Goal: Task Accomplishment & Management: Manage account settings

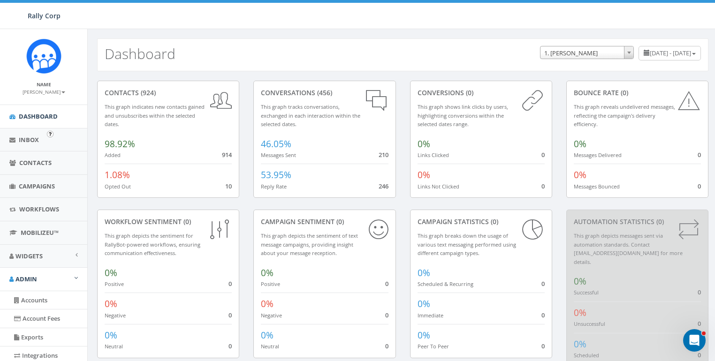
scroll to position [144, 0]
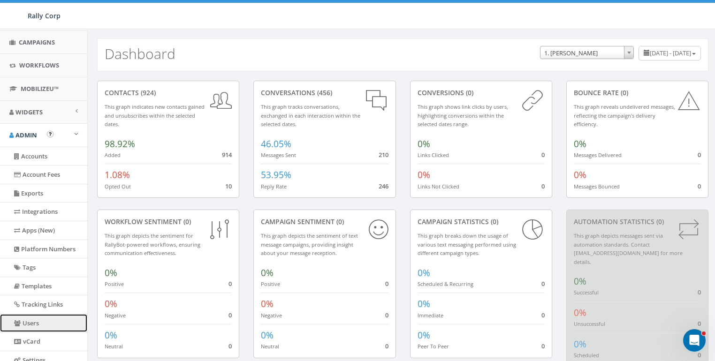
click at [30, 321] on link "Users" at bounding box center [43, 323] width 87 height 18
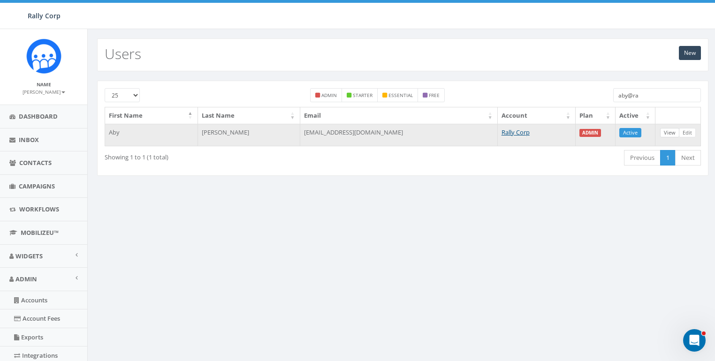
type input "aby@ra"
click at [665, 131] on link "View" at bounding box center [669, 133] width 19 height 10
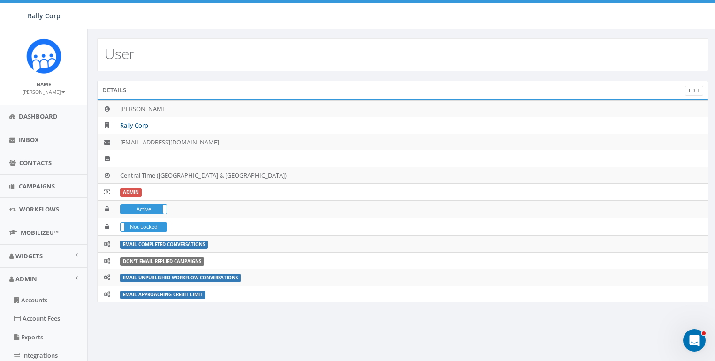
click at [150, 208] on label "Active" at bounding box center [144, 209] width 46 height 8
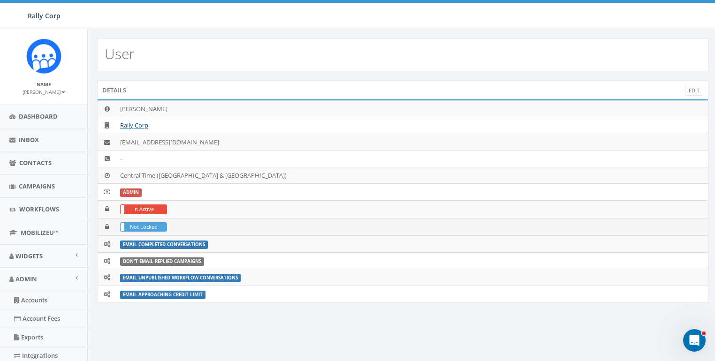
click at [144, 224] on label "Not Locked" at bounding box center [144, 227] width 46 height 8
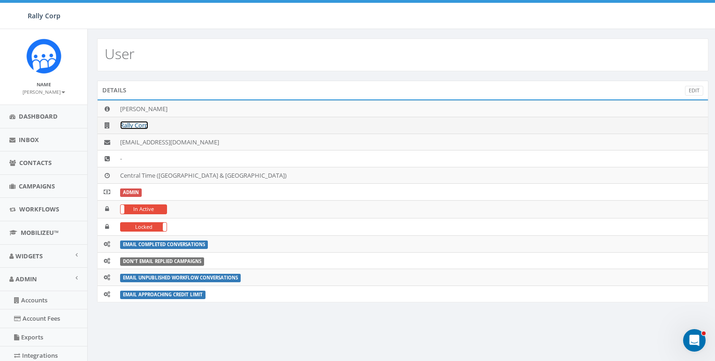
click at [133, 126] on link "Rally Corp" at bounding box center [134, 125] width 28 height 8
click at [133, 124] on link "Rally Corp" at bounding box center [134, 125] width 28 height 8
click at [129, 122] on link "Rally Corp" at bounding box center [134, 125] width 28 height 8
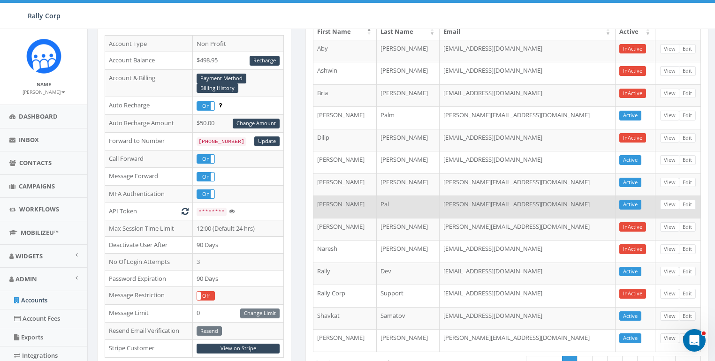
scroll to position [212, 0]
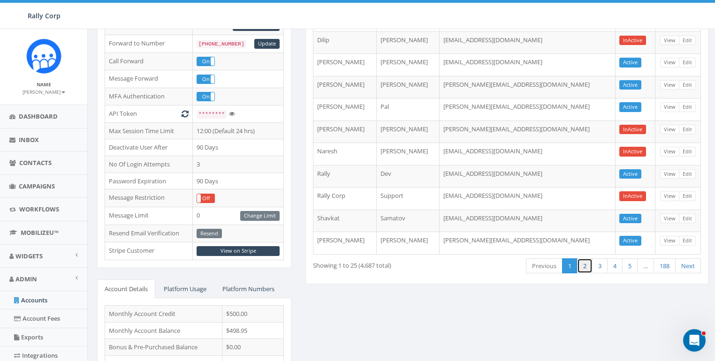
click at [588, 263] on link "2" at bounding box center [584, 265] width 15 height 15
